Goal: Task Accomplishment & Management: Manage account settings

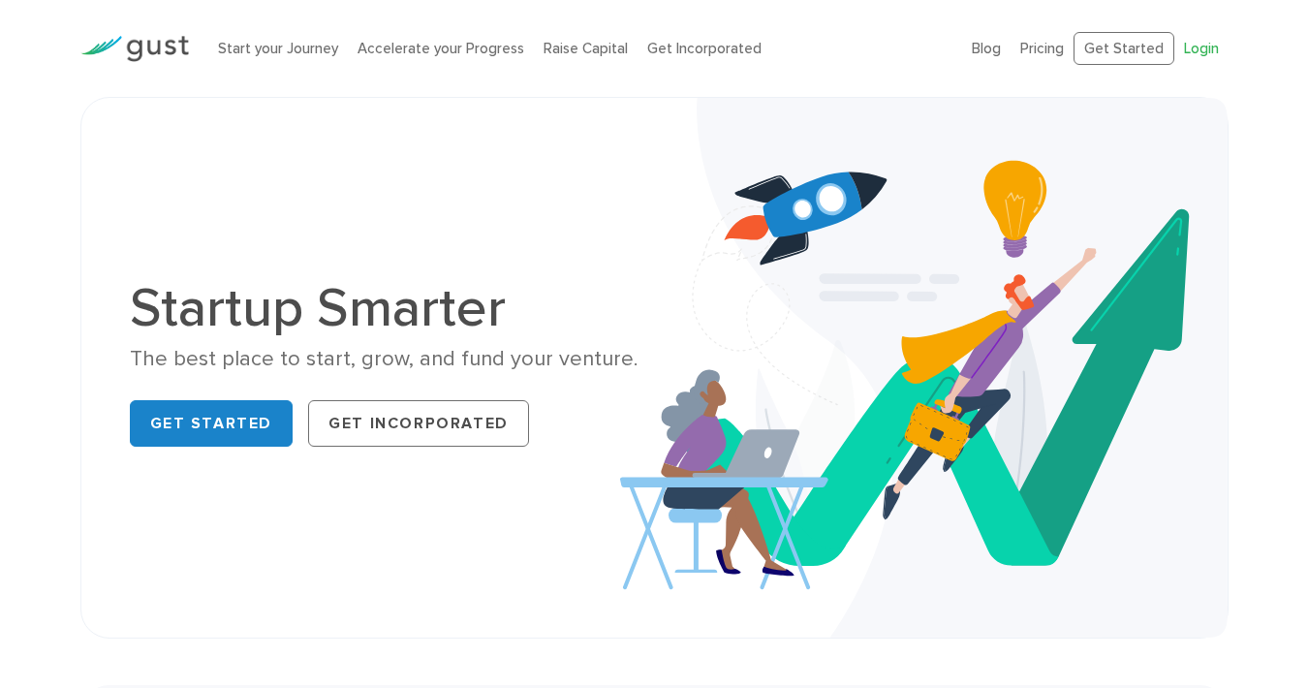
click at [1200, 47] on link "Login" at bounding box center [1201, 48] width 35 height 17
click at [1199, 51] on link "Login" at bounding box center [1201, 48] width 35 height 17
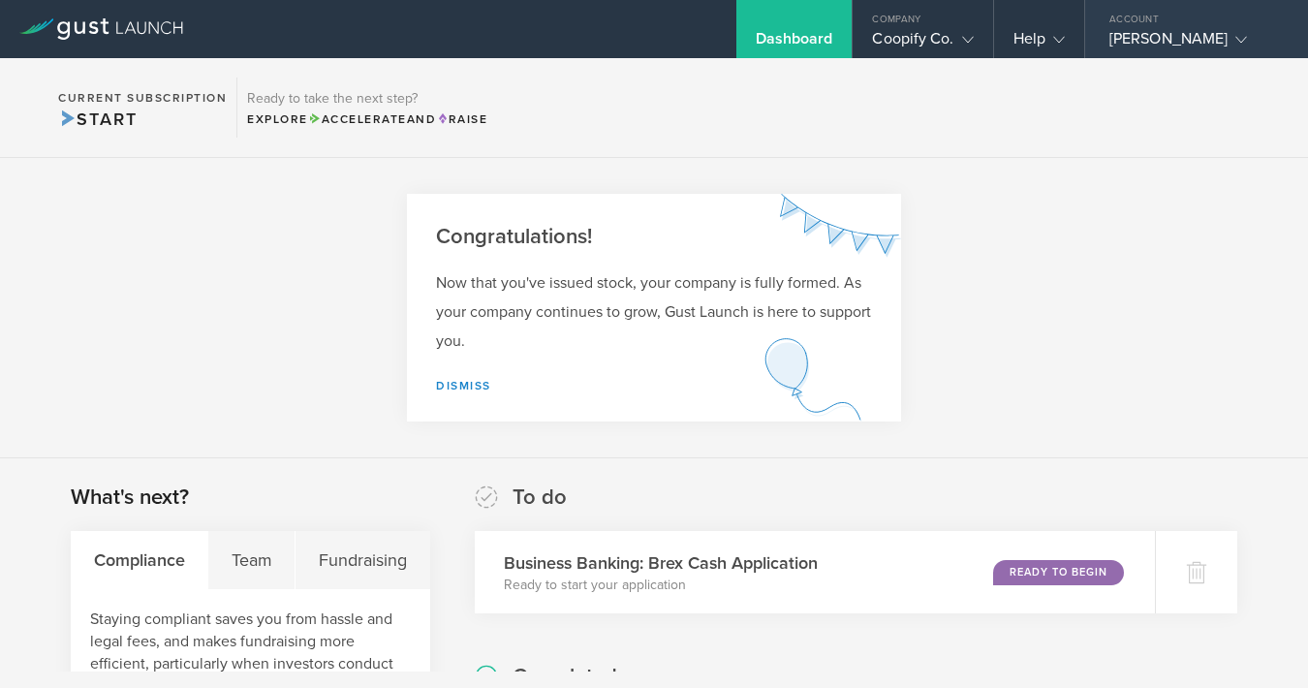
click at [1173, 37] on div "Jehuti Willis" at bounding box center [1191, 43] width 165 height 29
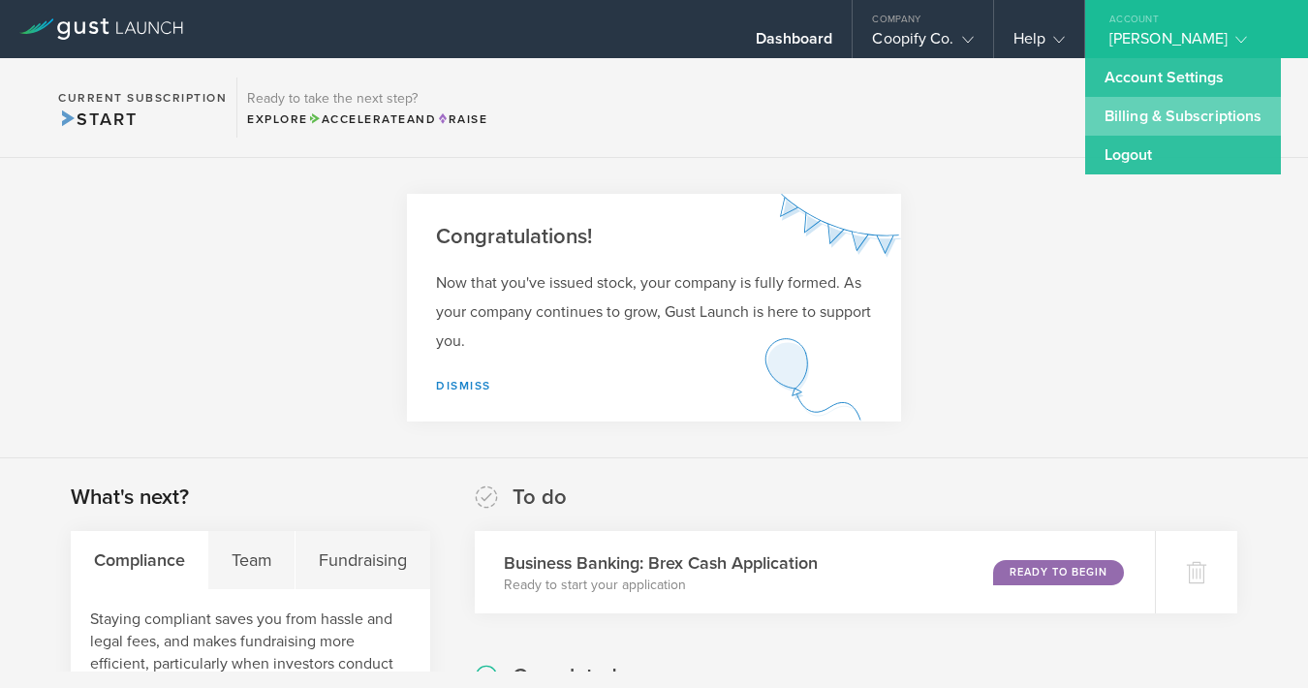
click at [1161, 114] on link "Billing & Subscriptions" at bounding box center [1183, 116] width 196 height 39
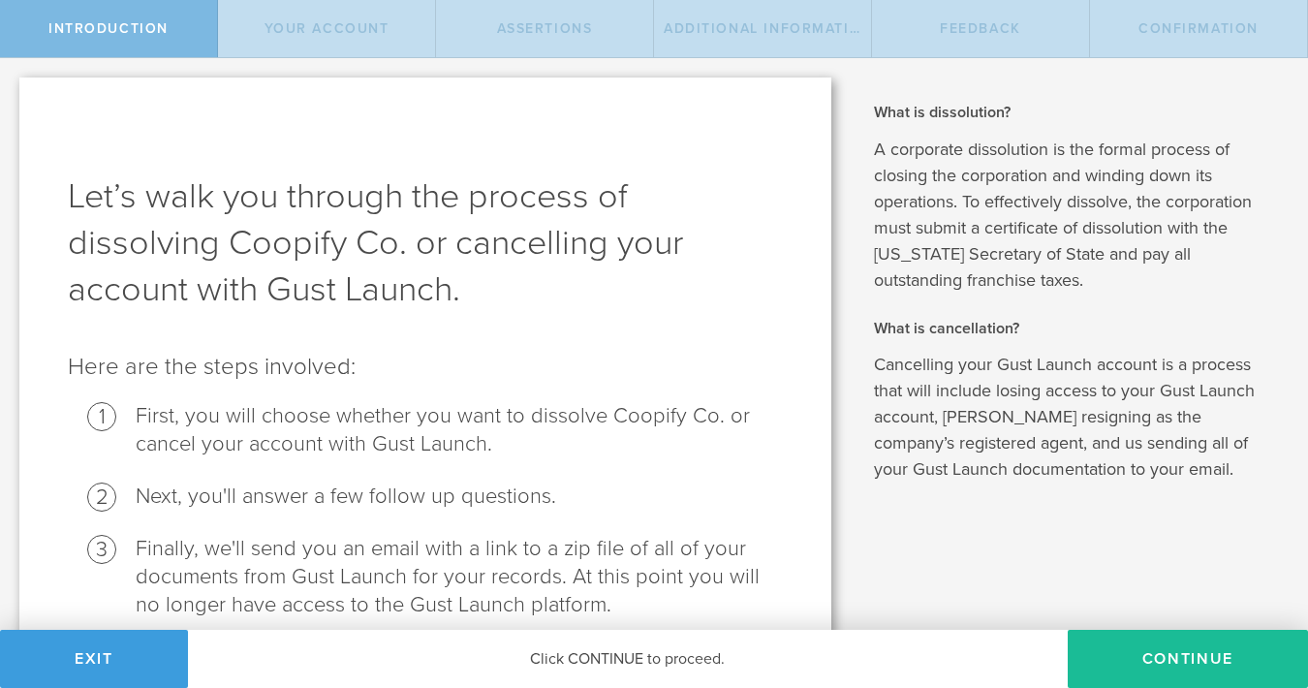
scroll to position [86, 0]
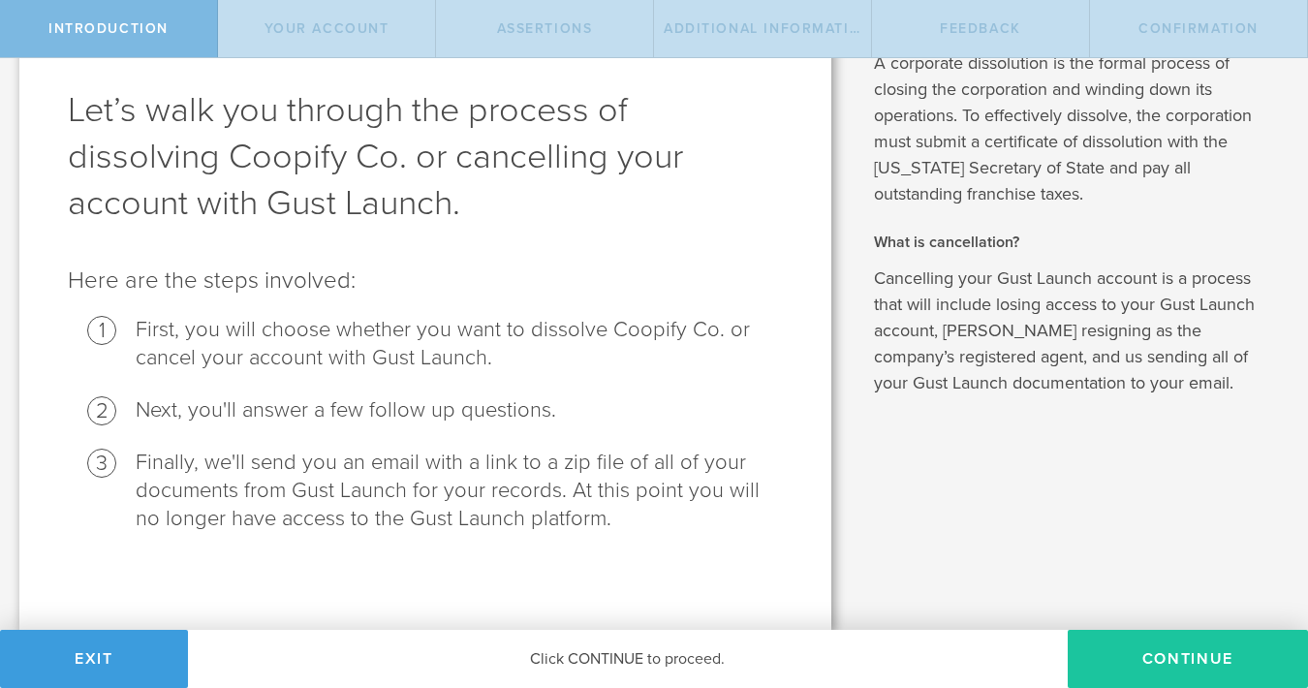
click at [1148, 657] on button "Continue" at bounding box center [1187, 659] width 240 height 58
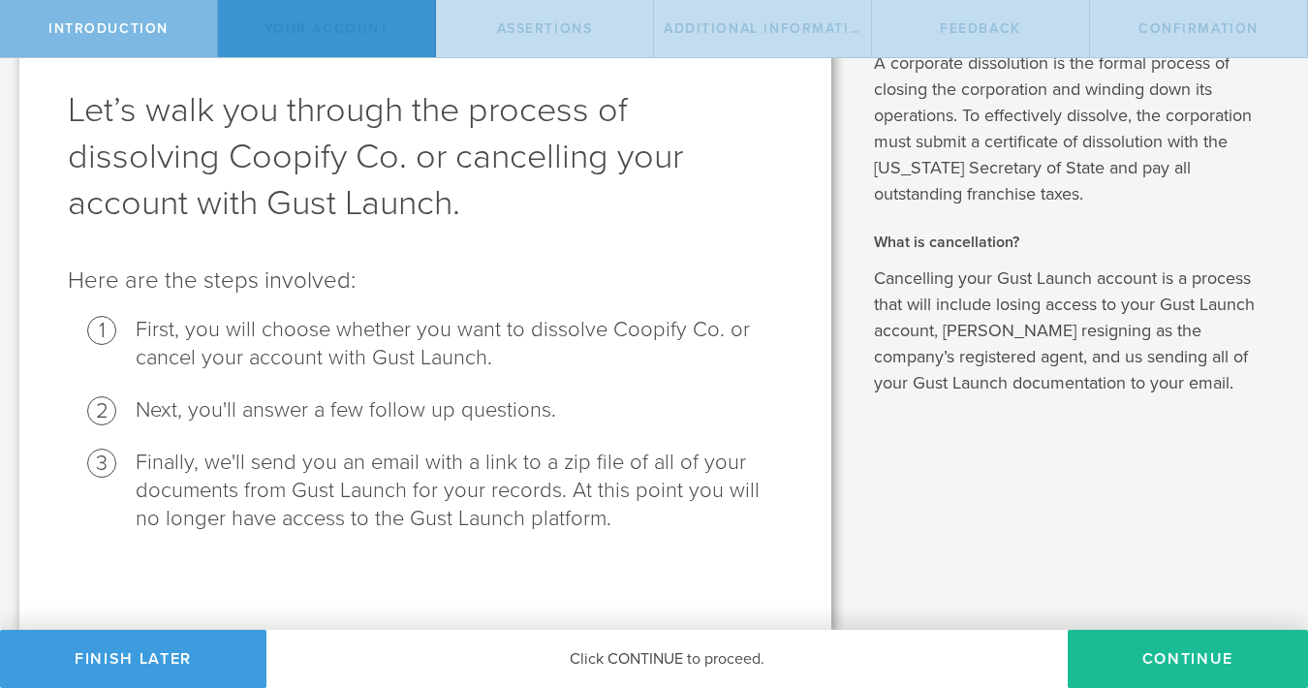
scroll to position [0, 0]
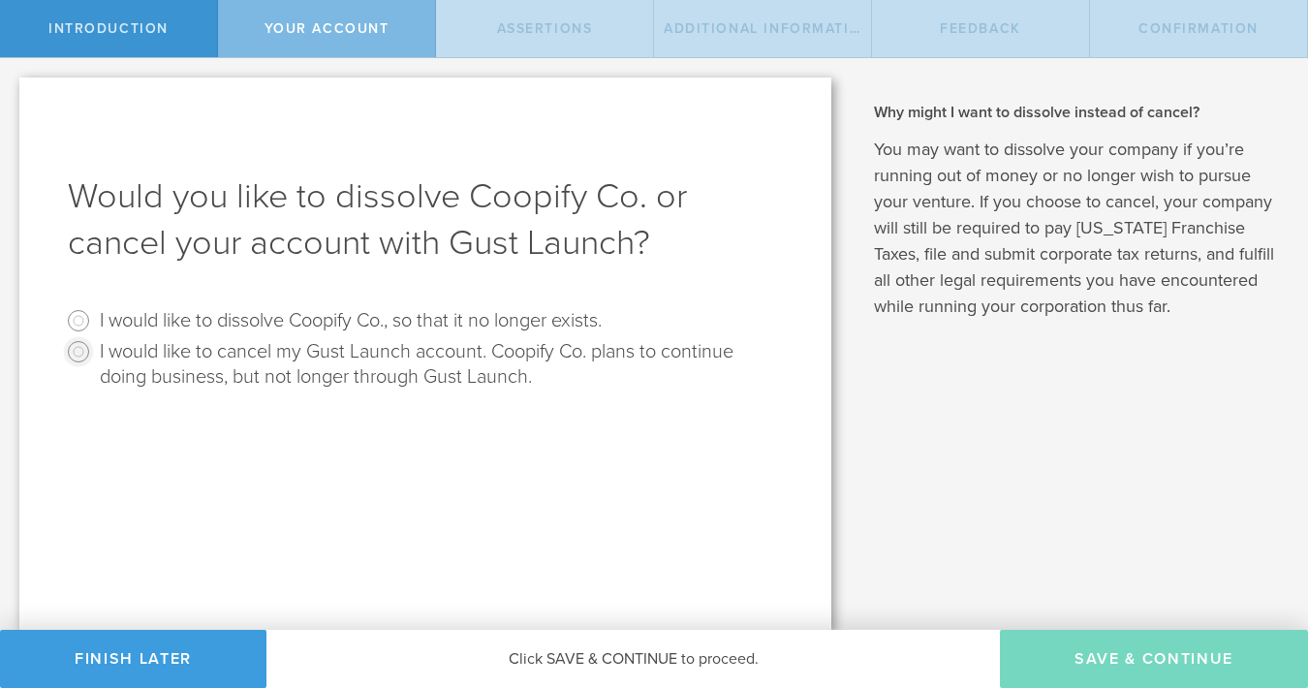
click at [77, 354] on input "I would like to cancel my Gust Launch account. Coopify Co. plans to continue do…" at bounding box center [78, 351] width 31 height 31
radio input "true"
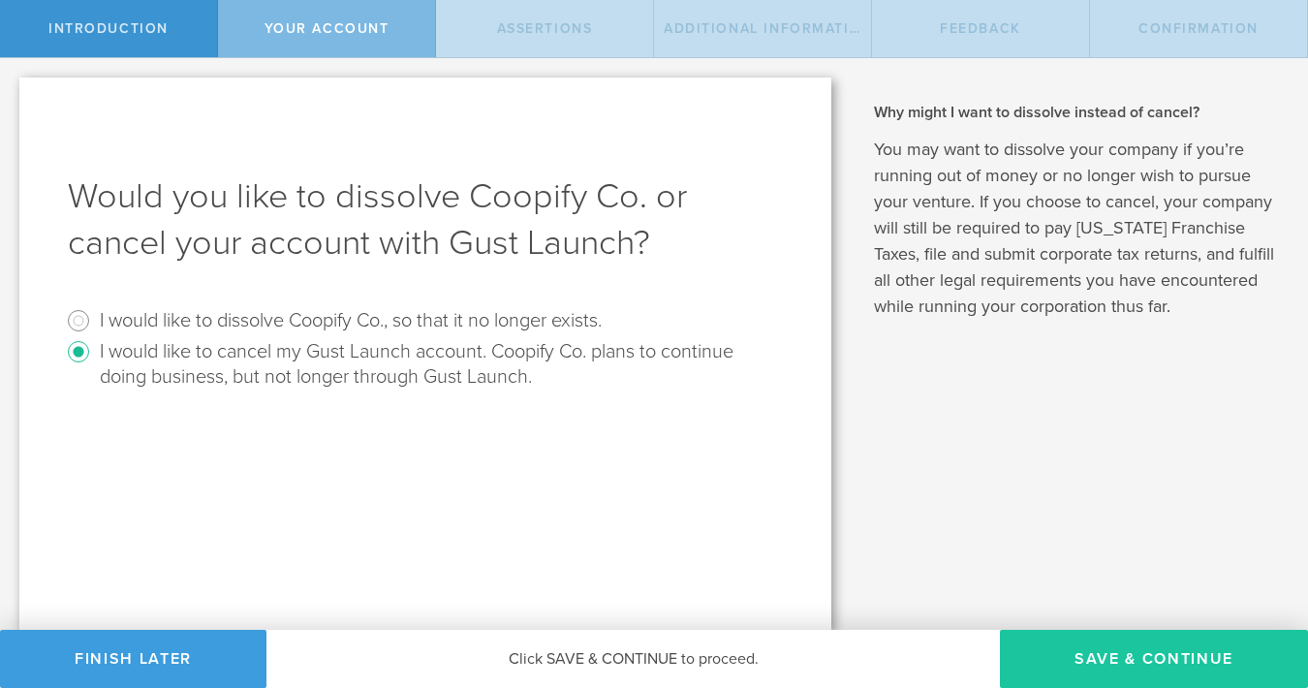
click at [1079, 646] on button "Save & Continue" at bounding box center [1154, 659] width 308 height 58
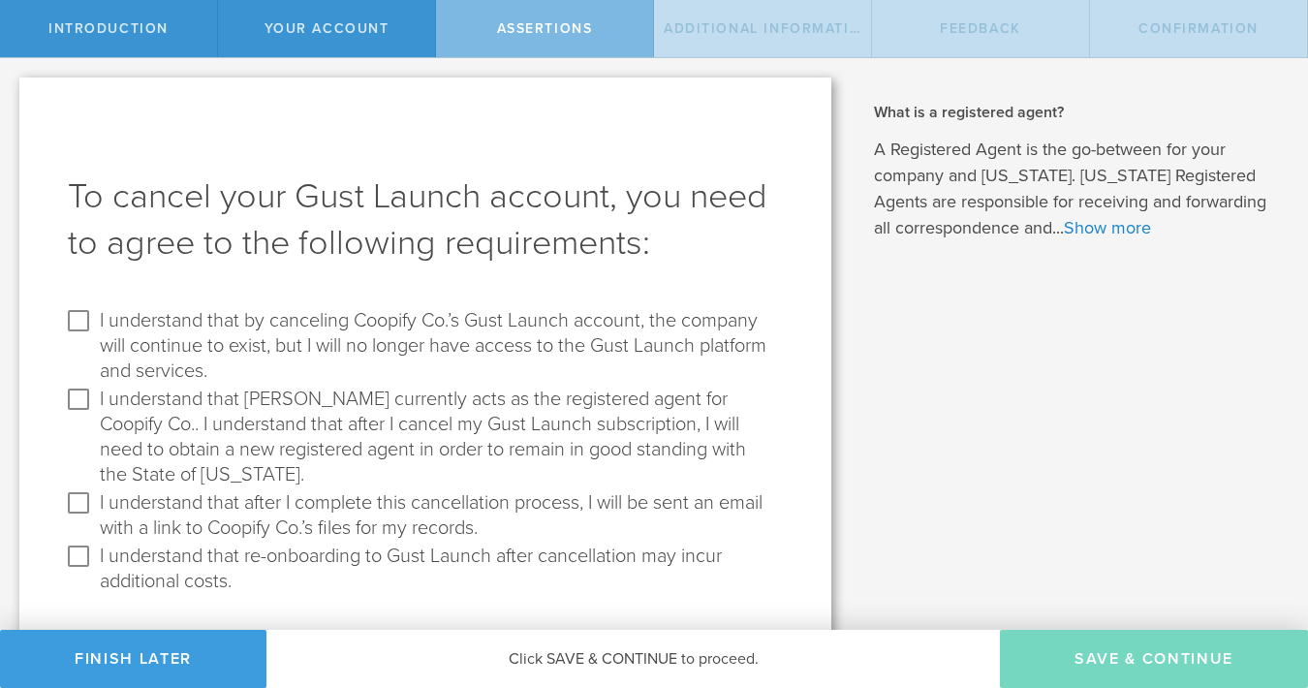
scroll to position [54, 0]
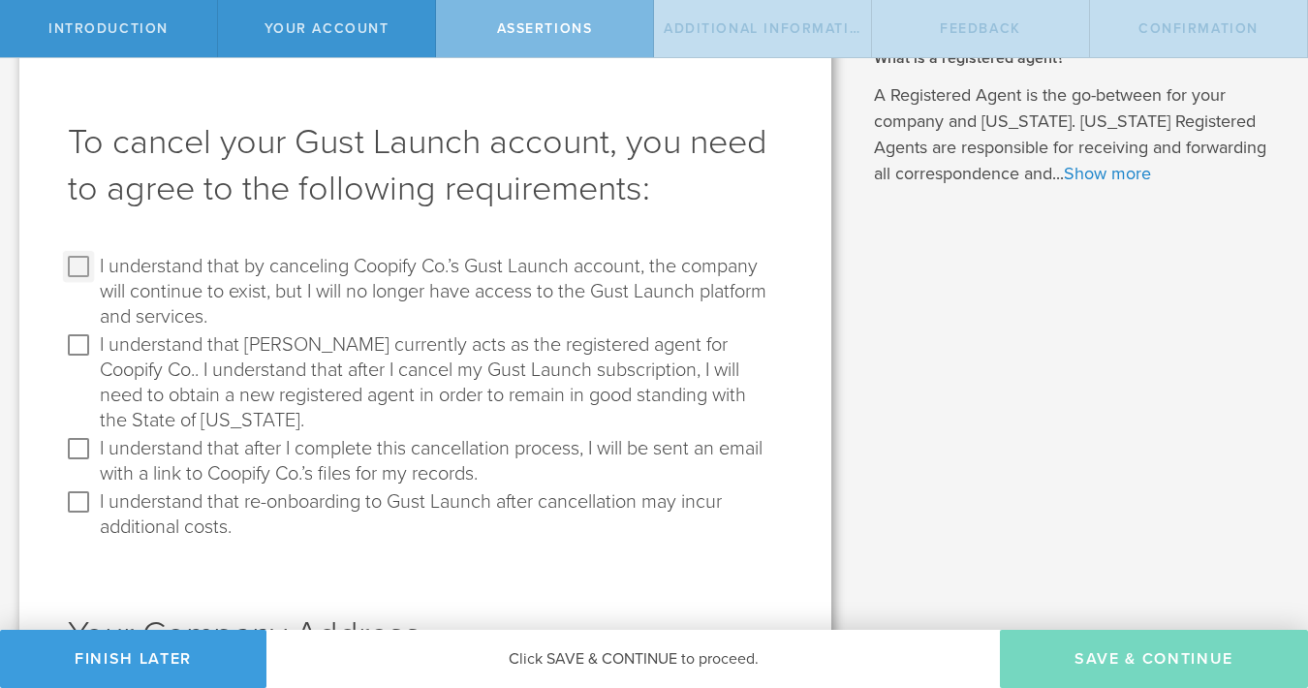
click at [77, 268] on input "I understand that by canceling Coopify Co.’s Gust Launch account, the company w…" at bounding box center [78, 266] width 31 height 31
checkbox input "true"
click at [78, 339] on input "I understand that [PERSON_NAME] currently acts as the registered agent for Coop…" at bounding box center [78, 344] width 31 height 31
checkbox input "true"
click at [80, 447] on input "I understand that after I complete this cancellation process, I will be sent an…" at bounding box center [78, 448] width 31 height 31
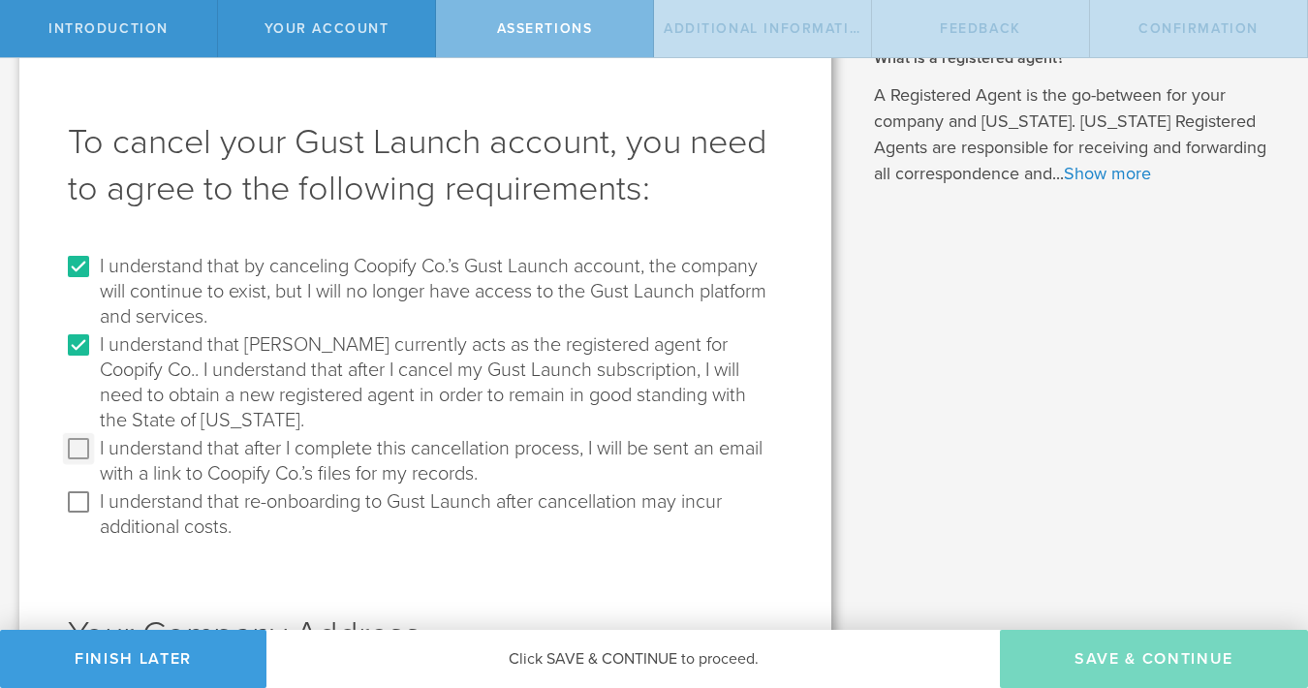
checkbox input "true"
click at [81, 502] on input "I understand that re-onboarding to Gust Launch after cancellation may incur add…" at bounding box center [78, 501] width 31 height 31
checkbox input "true"
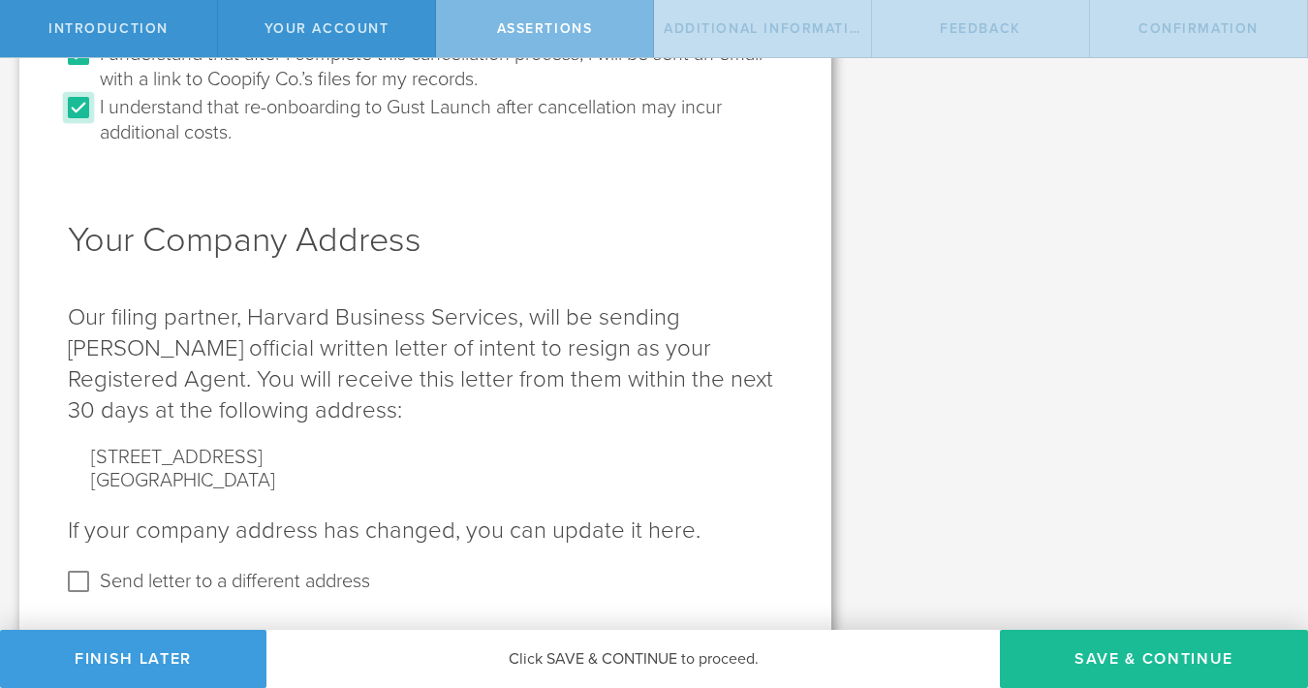
scroll to position [488, 0]
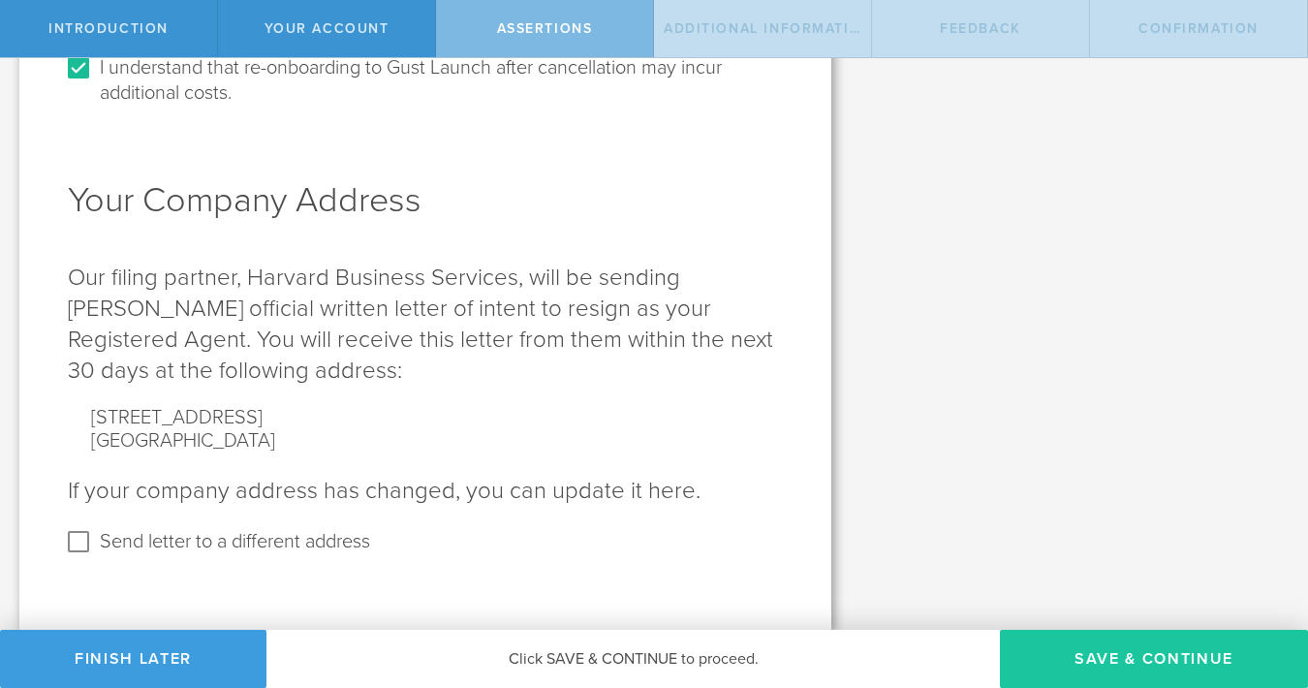
click at [1094, 656] on button "Save & Continue" at bounding box center [1154, 659] width 308 height 58
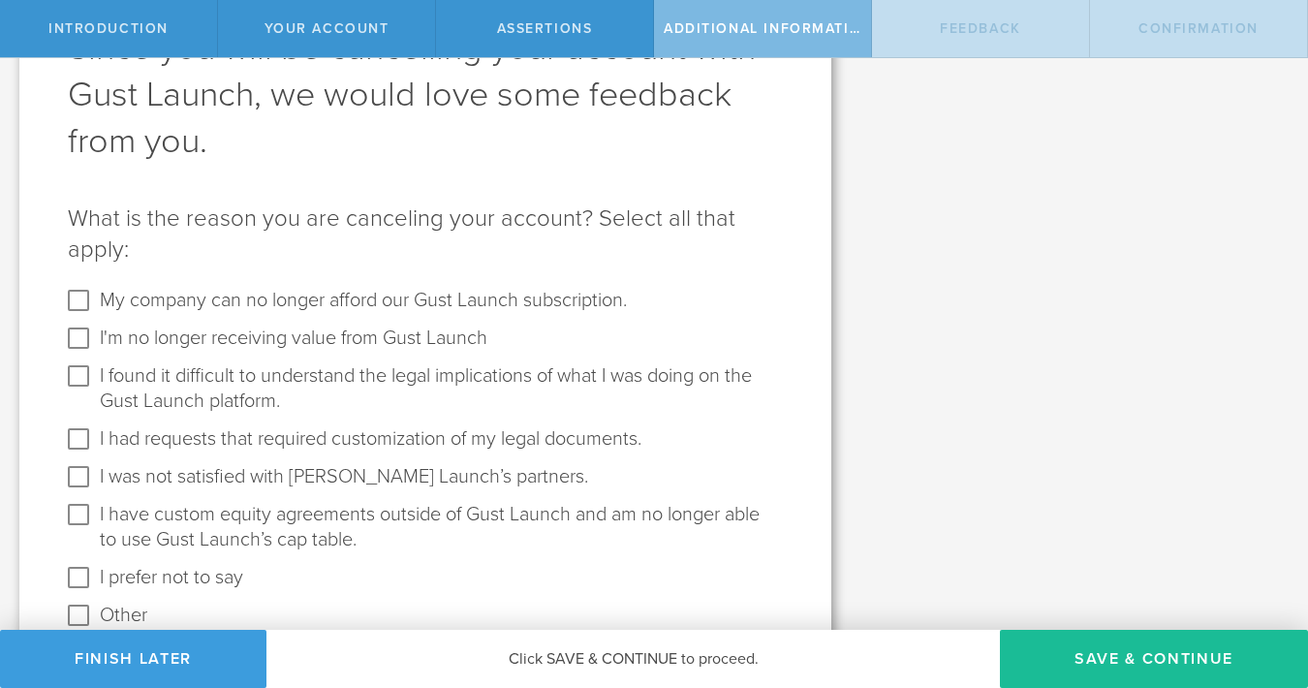
scroll to position [229, 0]
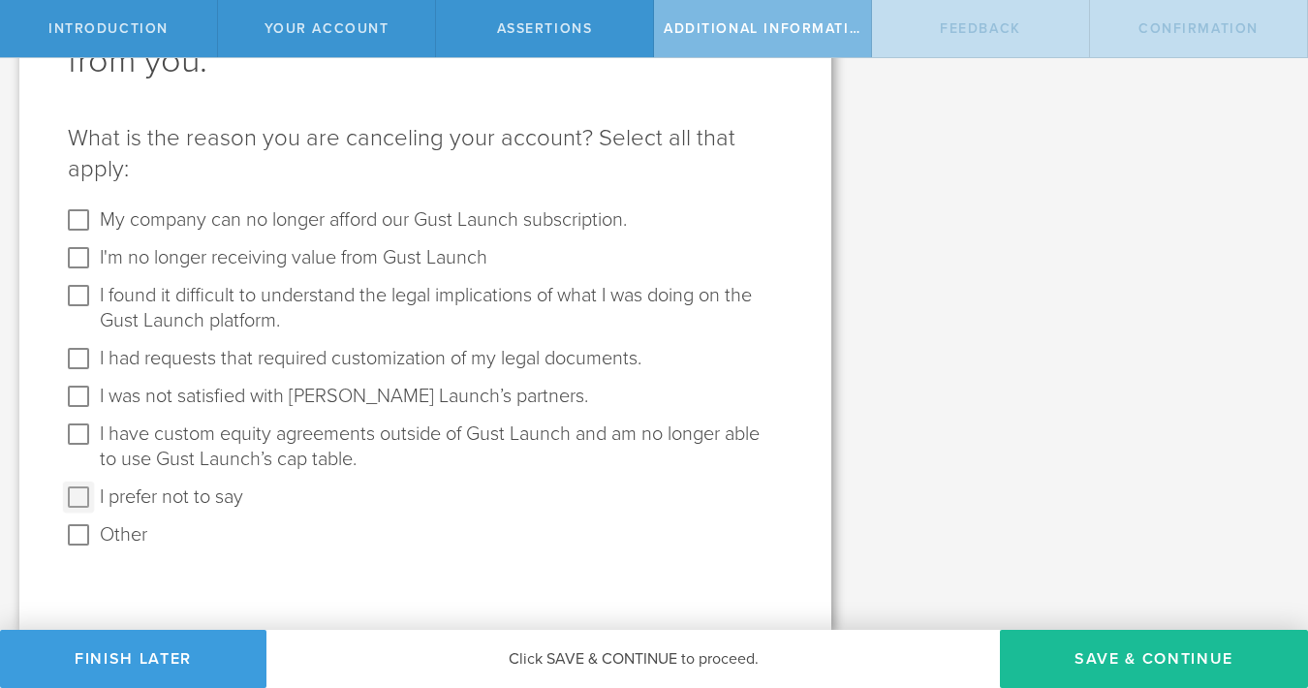
click at [79, 497] on input "I prefer not to say" at bounding box center [78, 496] width 31 height 31
checkbox input "true"
click at [1058, 649] on button "Save & Continue" at bounding box center [1154, 659] width 308 height 58
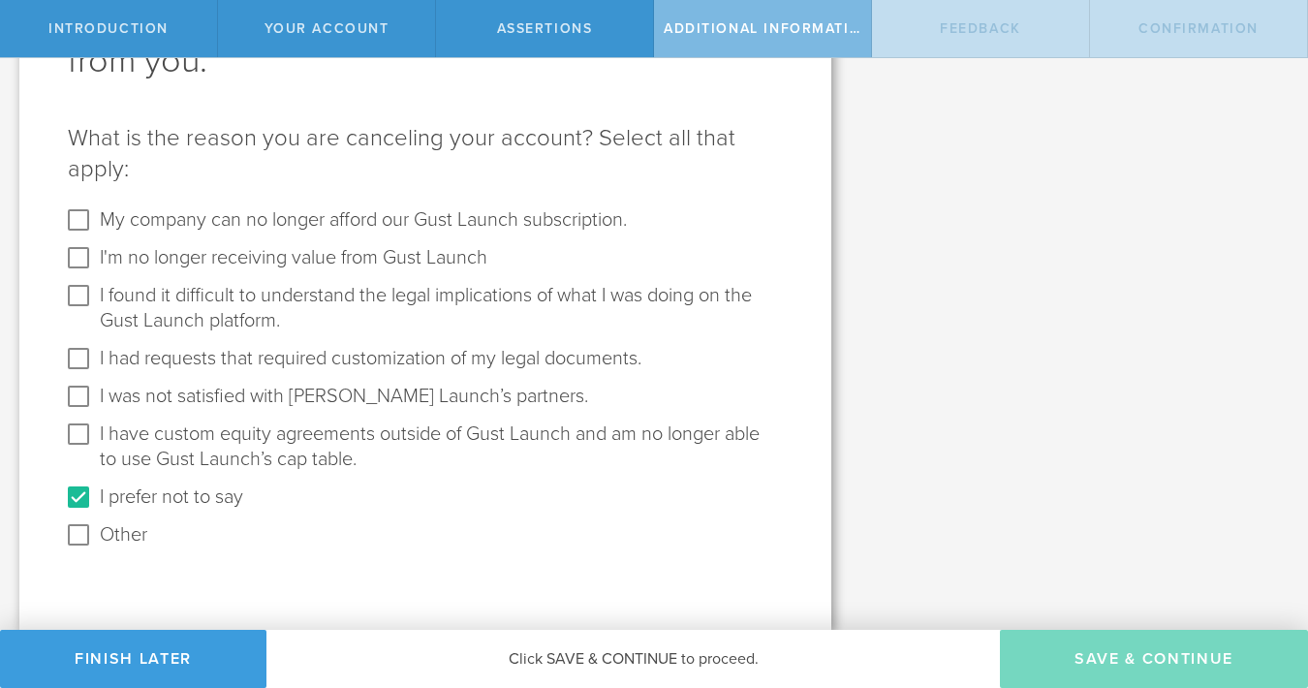
scroll to position [0, 0]
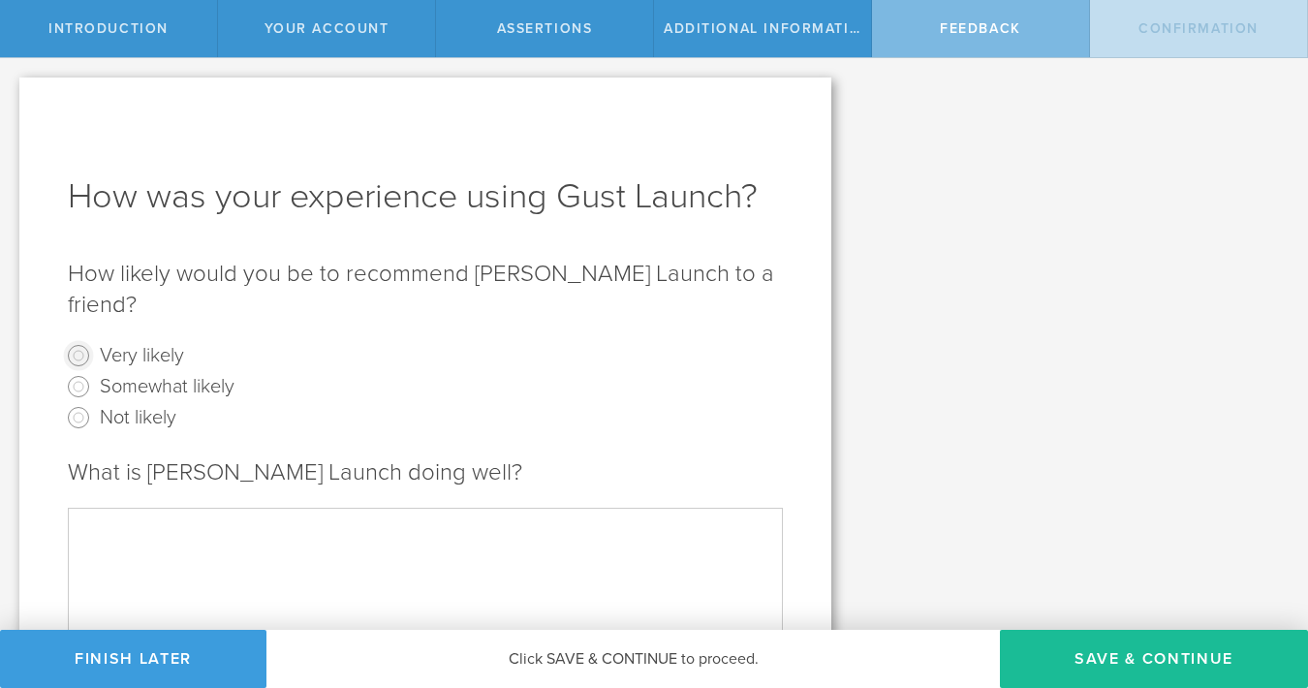
click at [79, 340] on input "Very likely" at bounding box center [78, 355] width 31 height 31
radio input "true"
click at [1068, 665] on button "Save & Continue" at bounding box center [1154, 659] width 308 height 58
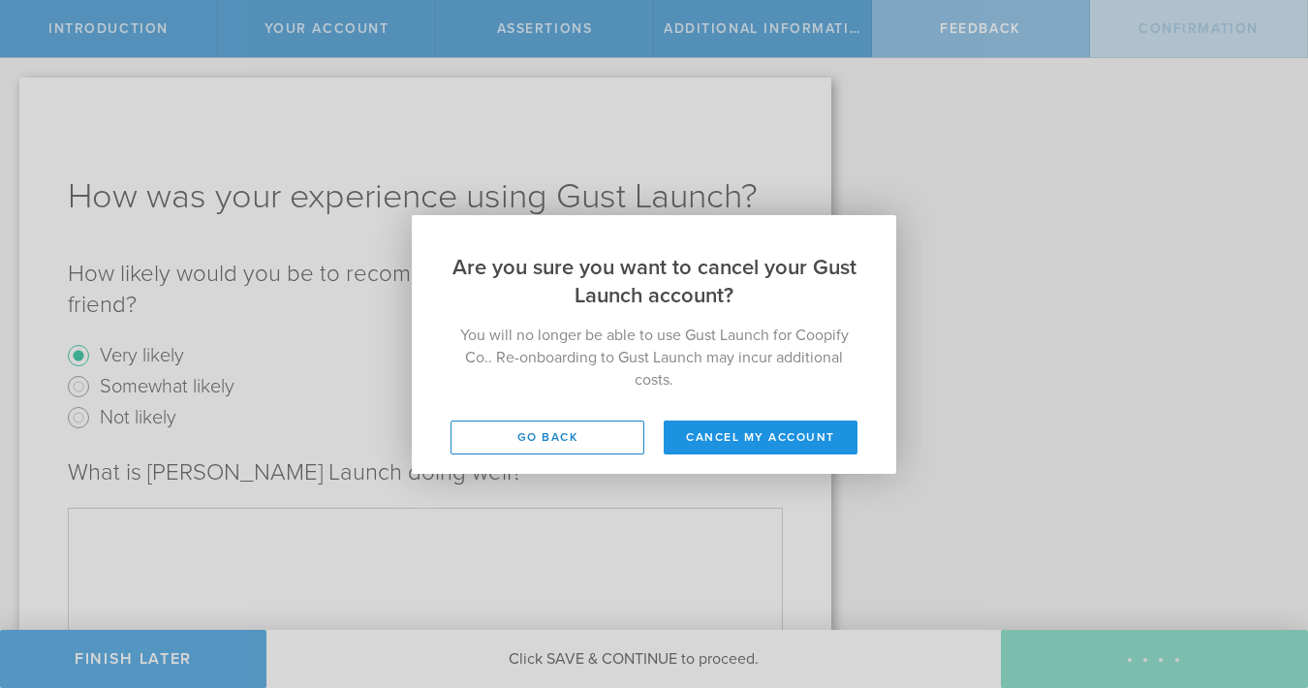
click at [741, 444] on button "Cancel my account" at bounding box center [760, 437] width 194 height 34
